Goal: Transaction & Acquisition: Book appointment/travel/reservation

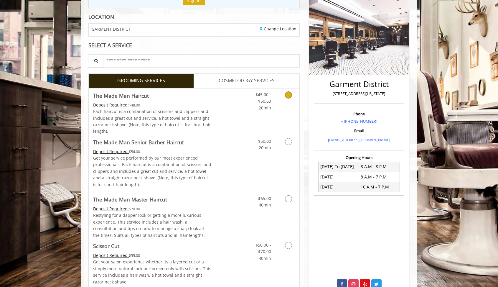
click at [156, 115] on span "Each haircut is a combination of scissors and clippers and includes a great cut…" at bounding box center [152, 120] width 118 height 25
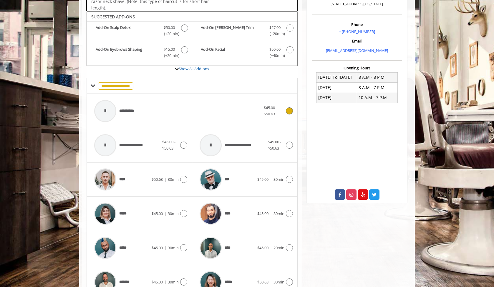
scroll to position [176, 0]
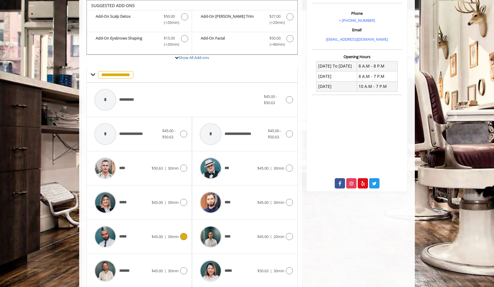
click at [146, 242] on div "*****" at bounding box center [121, 236] width 60 height 28
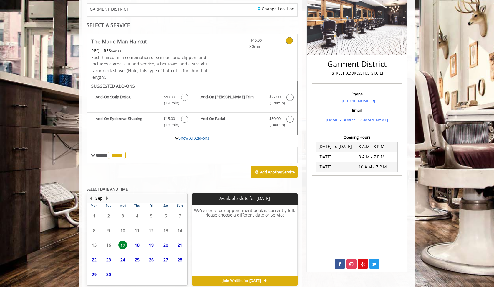
scroll to position [123, 0]
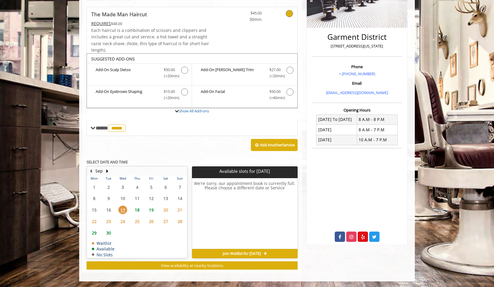
click at [137, 209] on span "18" at bounding box center [137, 209] width 9 height 9
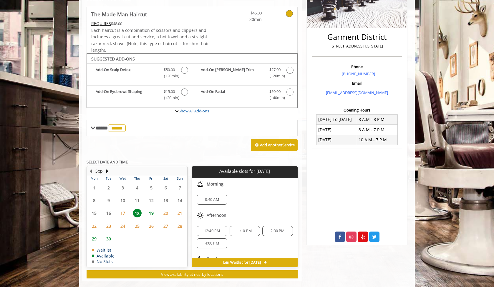
scroll to position [132, 0]
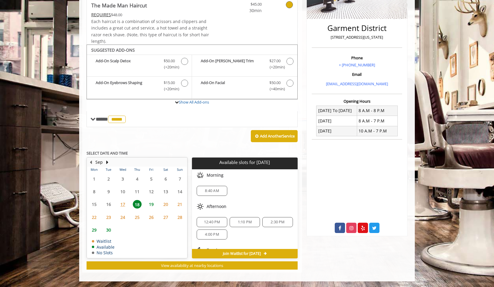
click at [218, 191] on span "8:40 AM" at bounding box center [212, 190] width 14 height 5
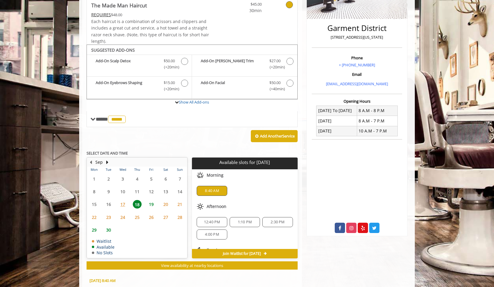
scroll to position [238, 0]
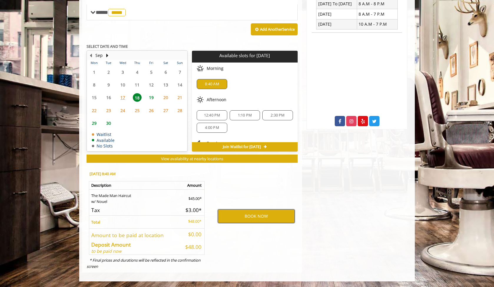
click at [241, 217] on button "BOOK NOW" at bounding box center [256, 216] width 77 height 14
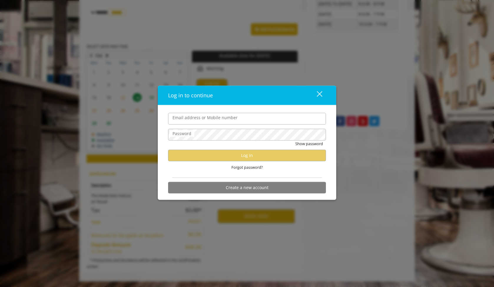
click at [217, 122] on input "Email address or Mobile number" at bounding box center [247, 119] width 158 height 12
type input "**********"
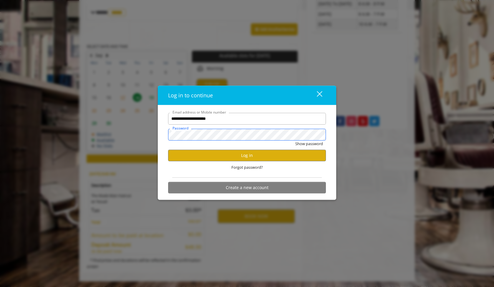
click at [295, 140] on button "Show password" at bounding box center [309, 143] width 28 height 6
click at [233, 153] on button "Log in" at bounding box center [247, 154] width 158 height 11
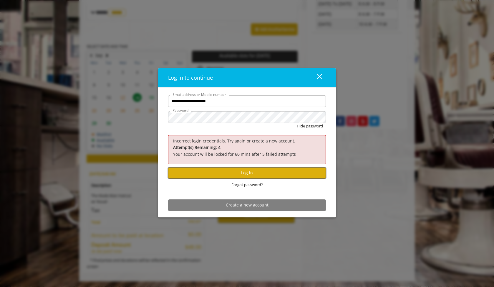
click at [224, 176] on button "Log in" at bounding box center [247, 172] width 158 height 11
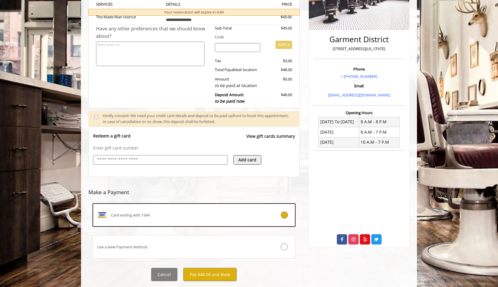
scroll to position [135, 0]
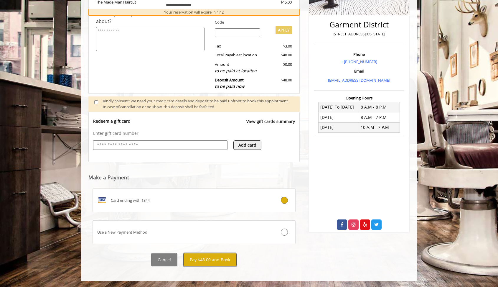
click at [207, 258] on button "Pay $48.00 and Book" at bounding box center [209, 259] width 53 height 13
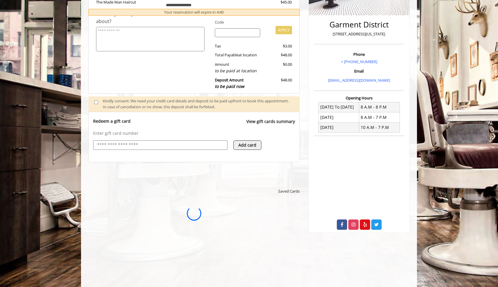
scroll to position [0, 0]
